Goal: Information Seeking & Learning: Learn about a topic

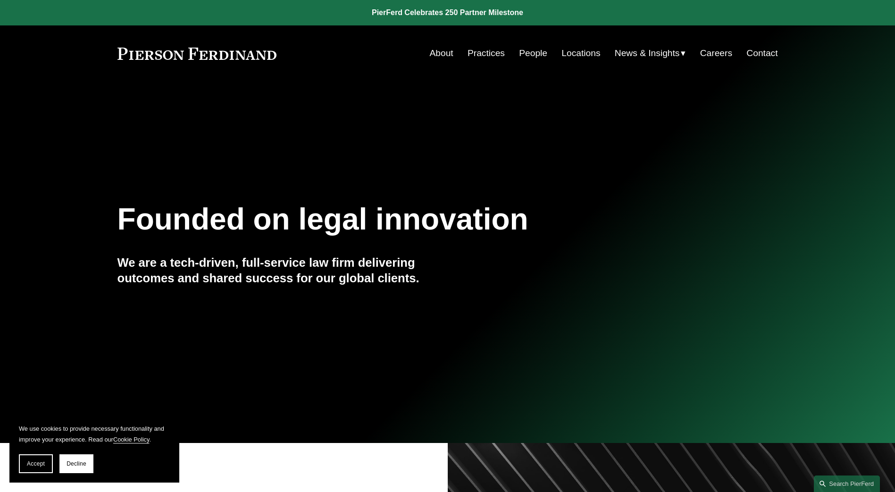
click at [530, 53] on link "People" at bounding box center [533, 53] width 28 height 18
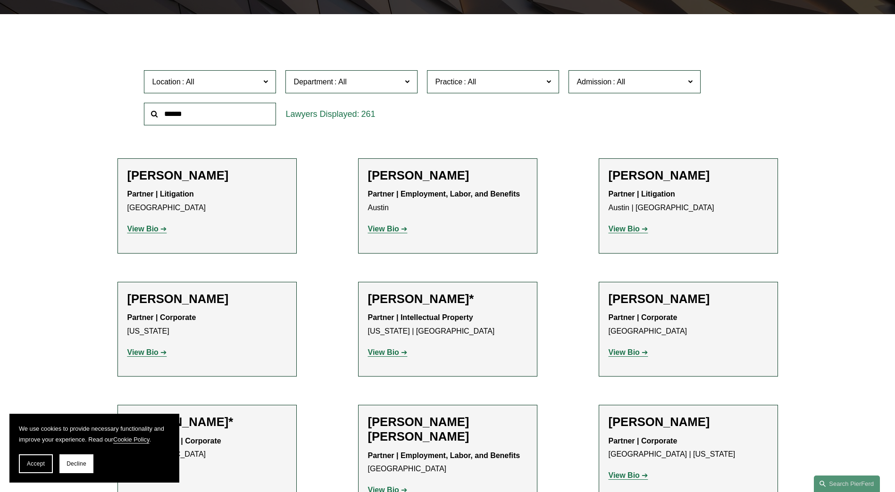
scroll to position [283, 0]
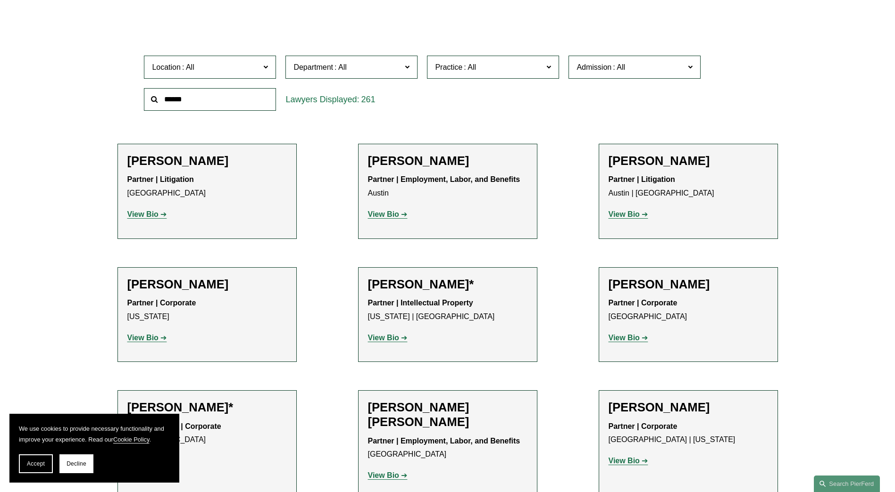
click at [225, 70] on span "Location" at bounding box center [206, 67] width 108 height 13
click at [0, 0] on link "Miami" at bounding box center [0, 0] width 0 height 0
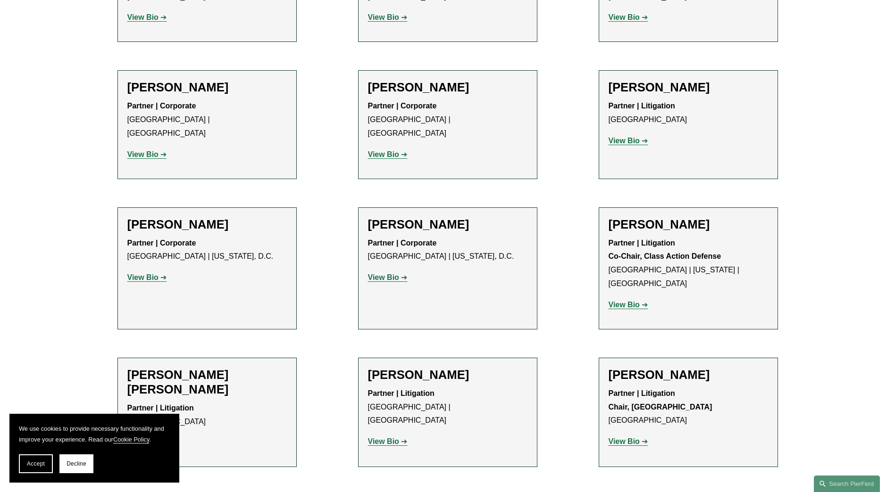
scroll to position [613, 0]
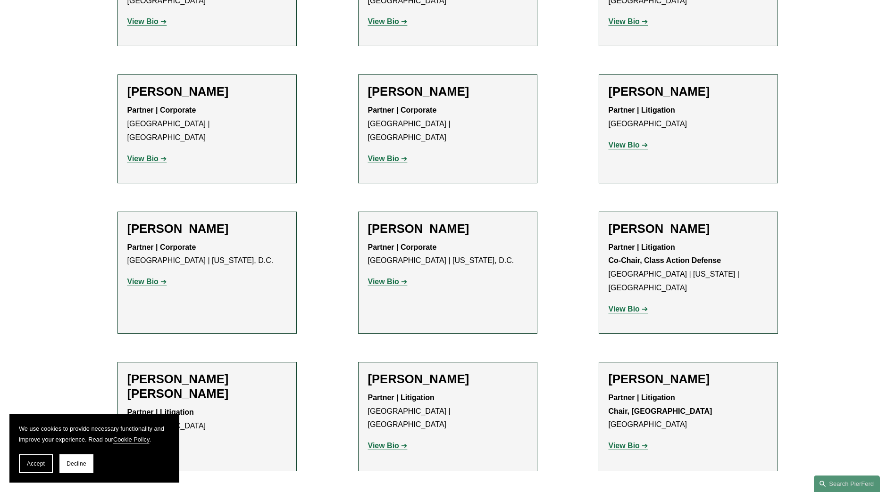
click at [624, 146] on strong "View Bio" at bounding box center [623, 145] width 31 height 8
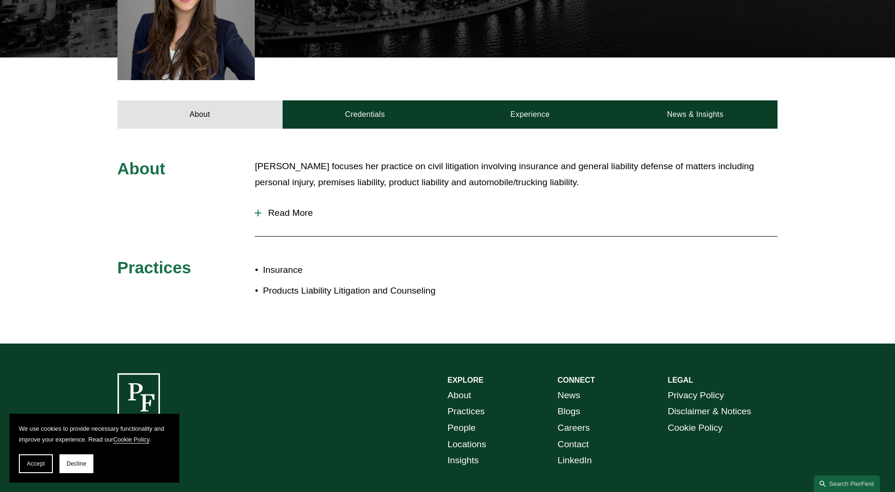
scroll to position [141, 0]
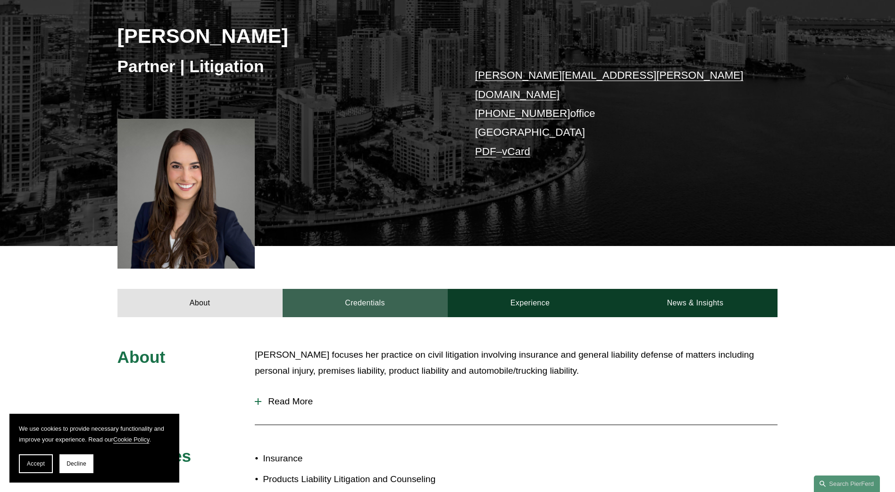
click at [355, 293] on link "Credentials" at bounding box center [364, 303] width 165 height 28
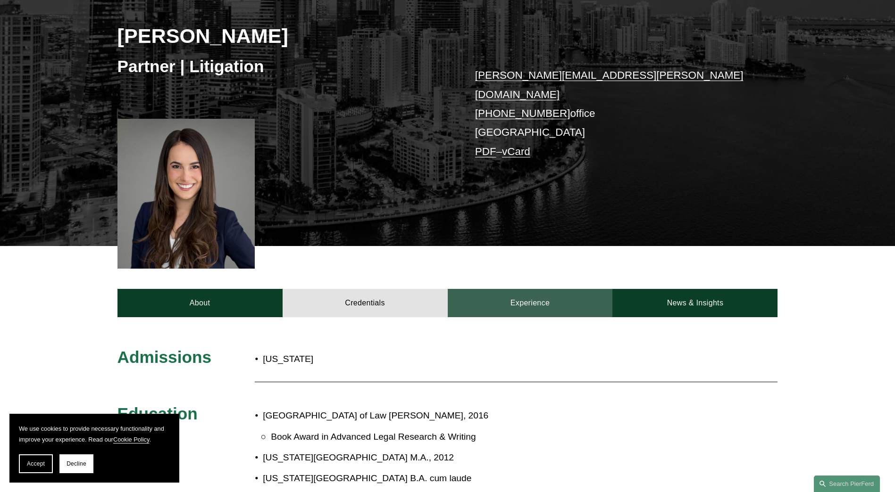
click at [534, 292] on link "Experience" at bounding box center [530, 303] width 165 height 28
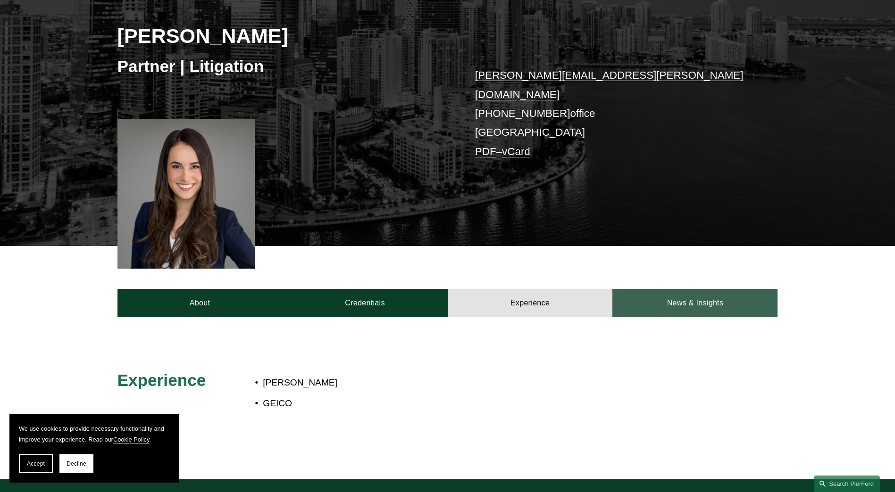
click at [670, 298] on link "News & Insights" at bounding box center [694, 303] width 165 height 28
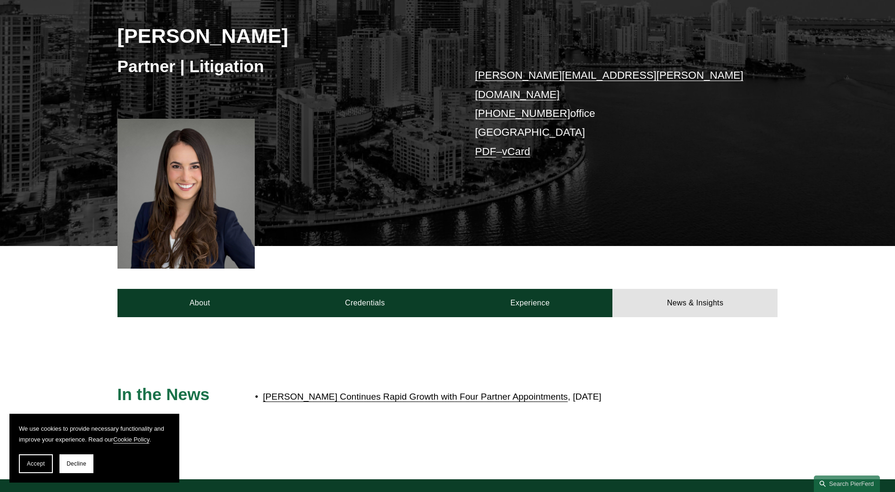
click at [526, 392] on link "Pierson Ferdinand Continues Rapid Growth with Four Partner Appointments" at bounding box center [415, 397] width 305 height 10
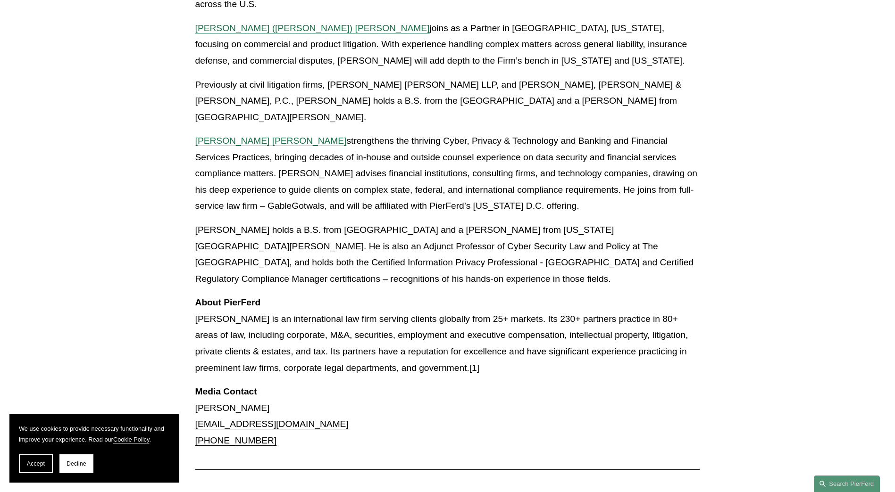
scroll to position [613, 0]
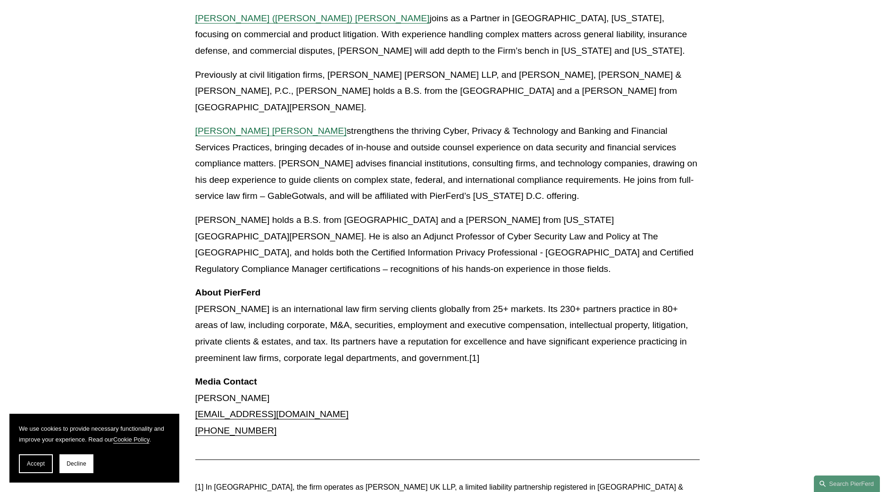
click at [303, 155] on p "[PERSON_NAME] [PERSON_NAME] strengthens the thriving Cyber, Privacy & Technolog…" at bounding box center [447, 164] width 505 height 82
